Goal: Navigation & Orientation: Find specific page/section

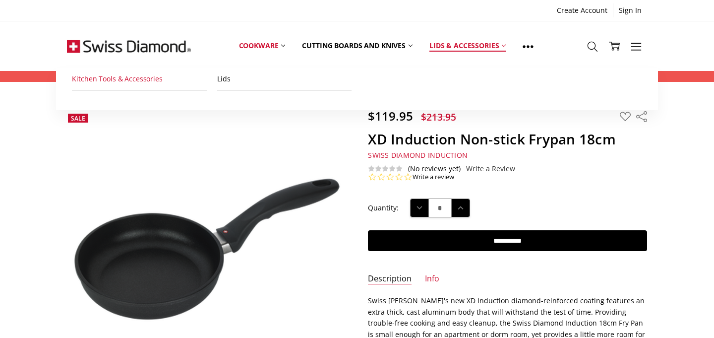
click at [136, 83] on link "Kitchen Tools & Accessories" at bounding box center [139, 79] width 135 height 22
